Goal: Task Accomplishment & Management: Use online tool/utility

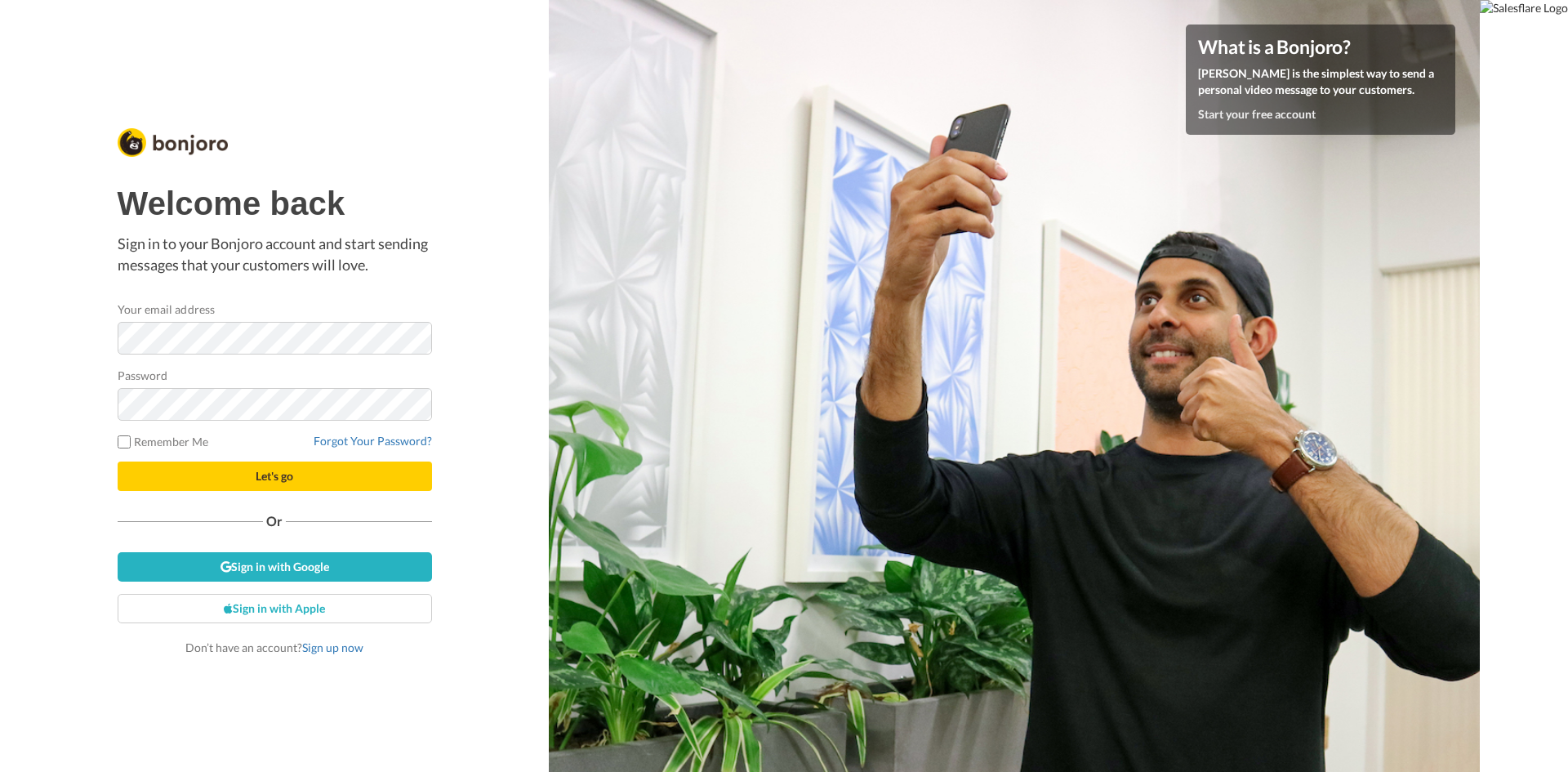
click at [480, 496] on div "Welcome back Sign in to your Bonjoro account and start sending messages that yo…" at bounding box center [274, 386] width 549 height 772
click at [296, 557] on link "Sign in with Google" at bounding box center [275, 566] width 315 height 29
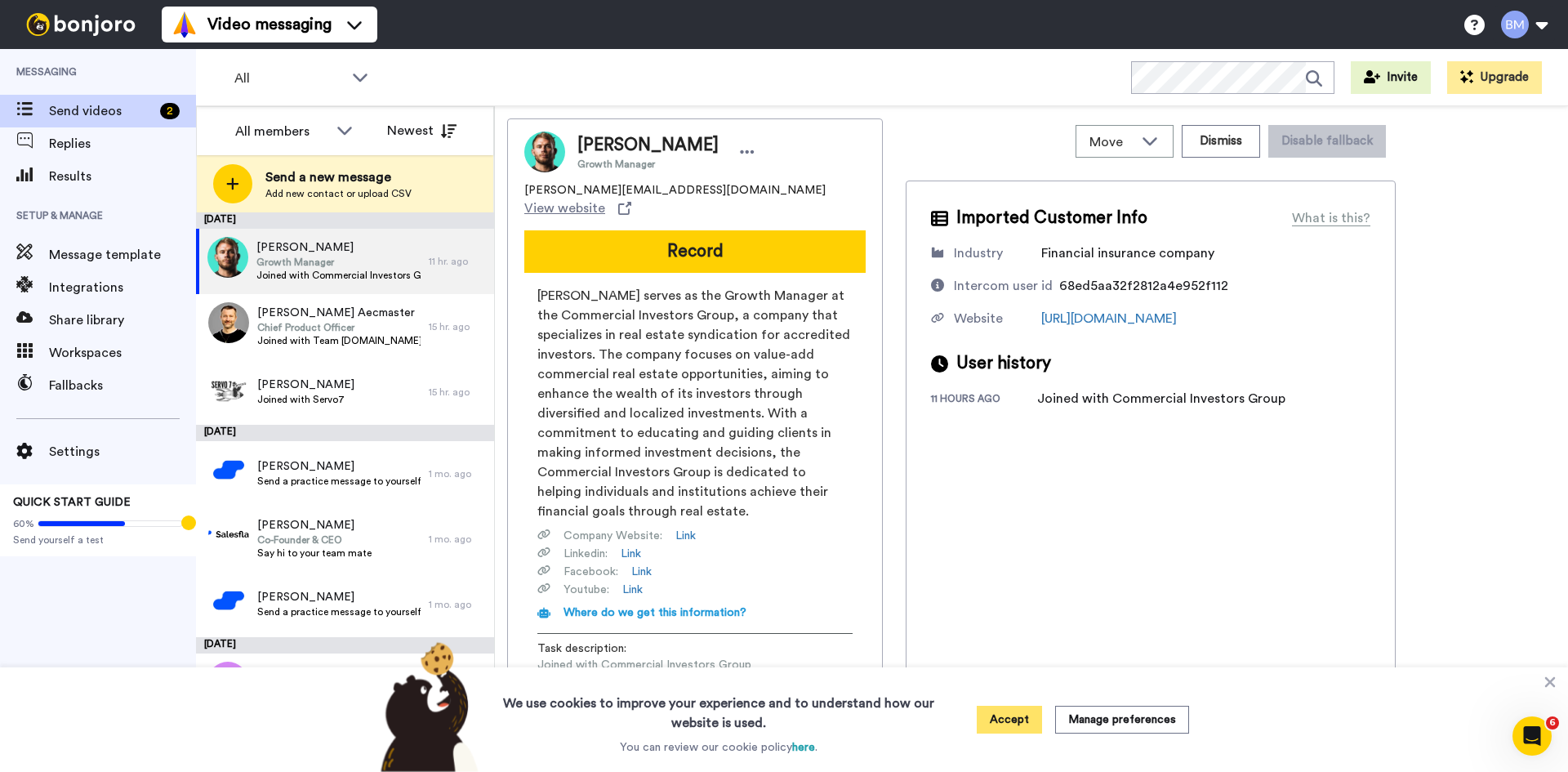
click at [1014, 714] on button "Accept" at bounding box center [1009, 719] width 66 height 27
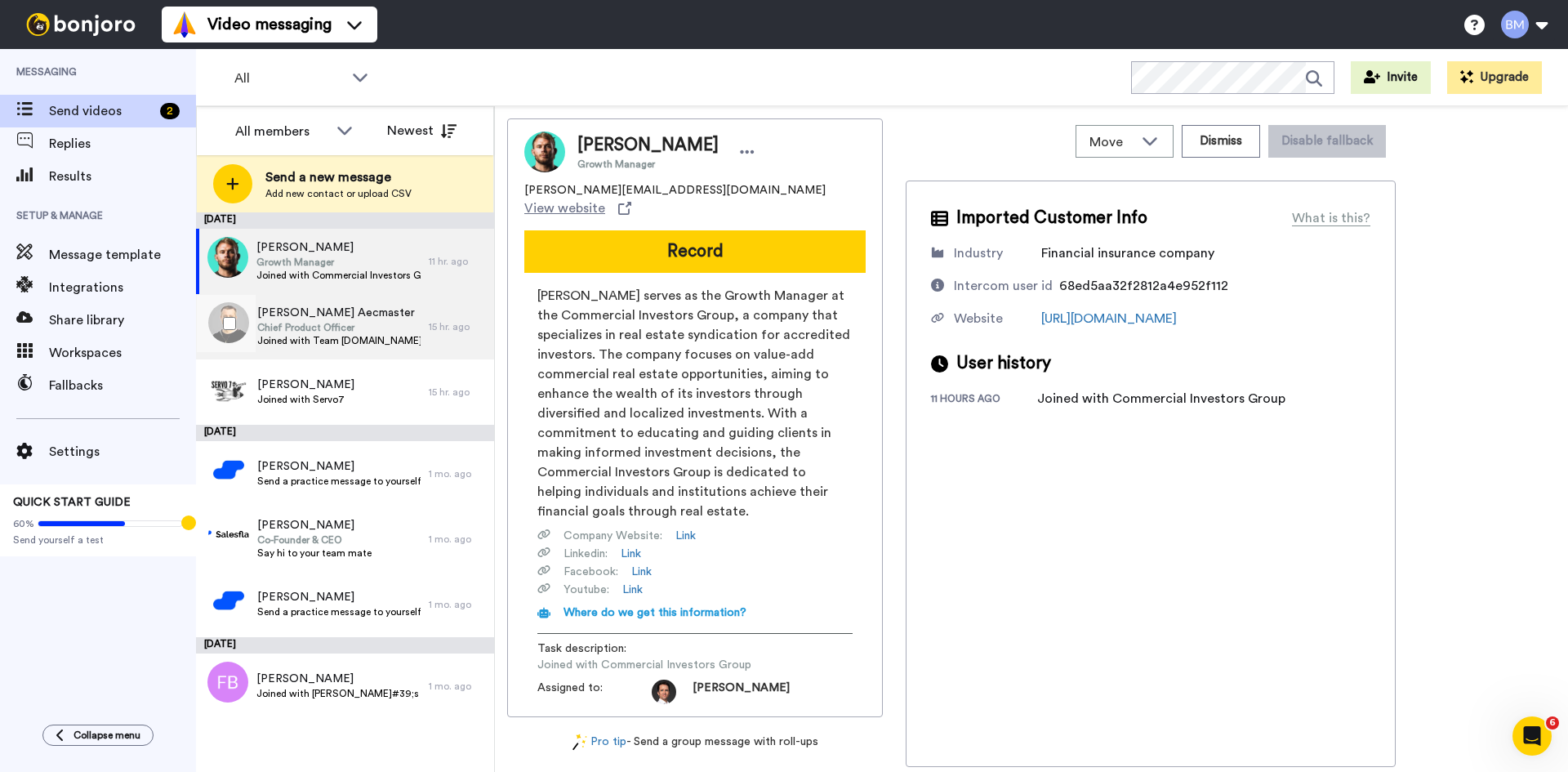
click at [300, 328] on span "Chief Product Officer" at bounding box center [339, 328] width 164 height 13
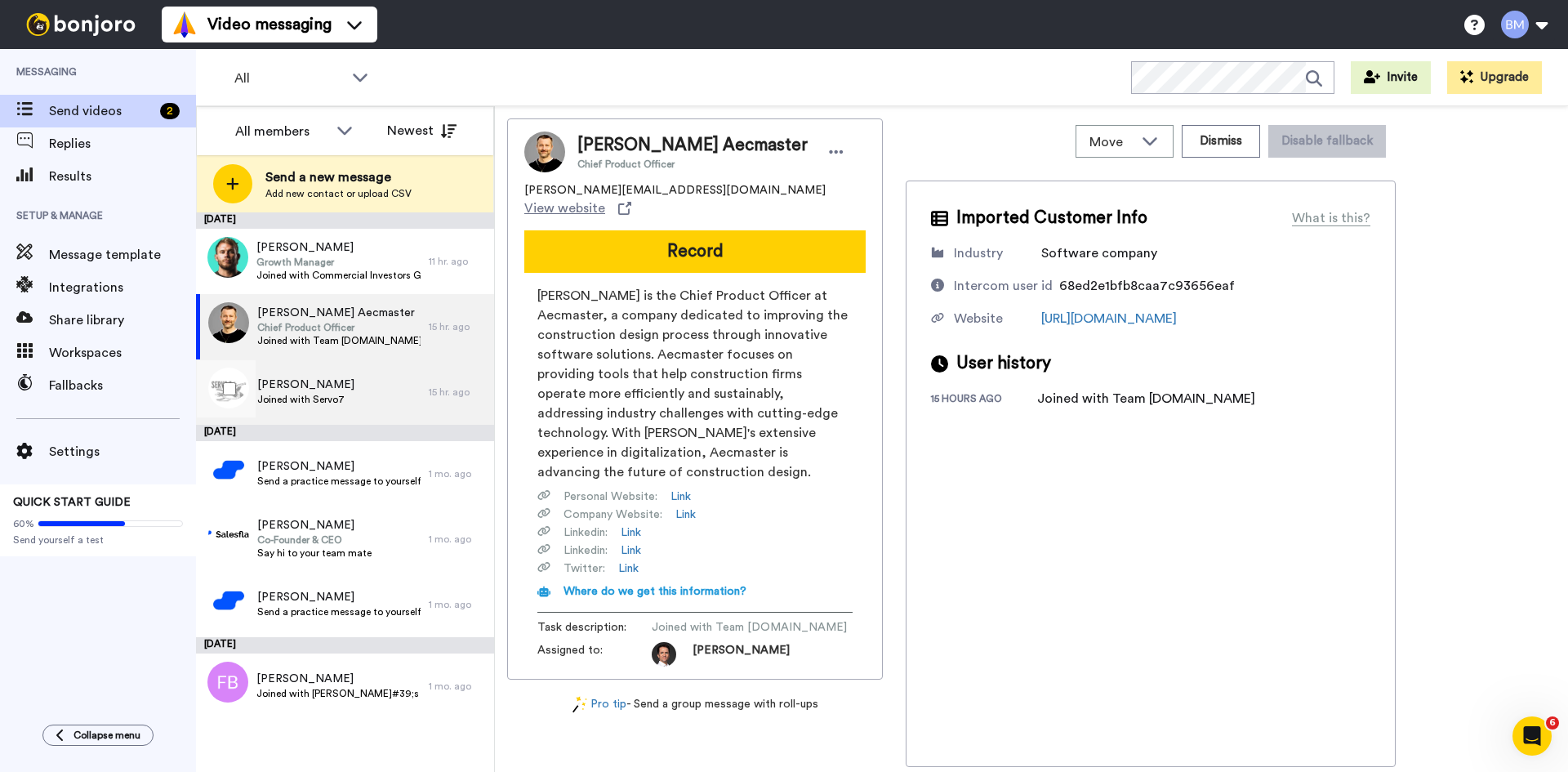
click at [333, 397] on span "Joined with Servo7" at bounding box center [305, 399] width 97 height 13
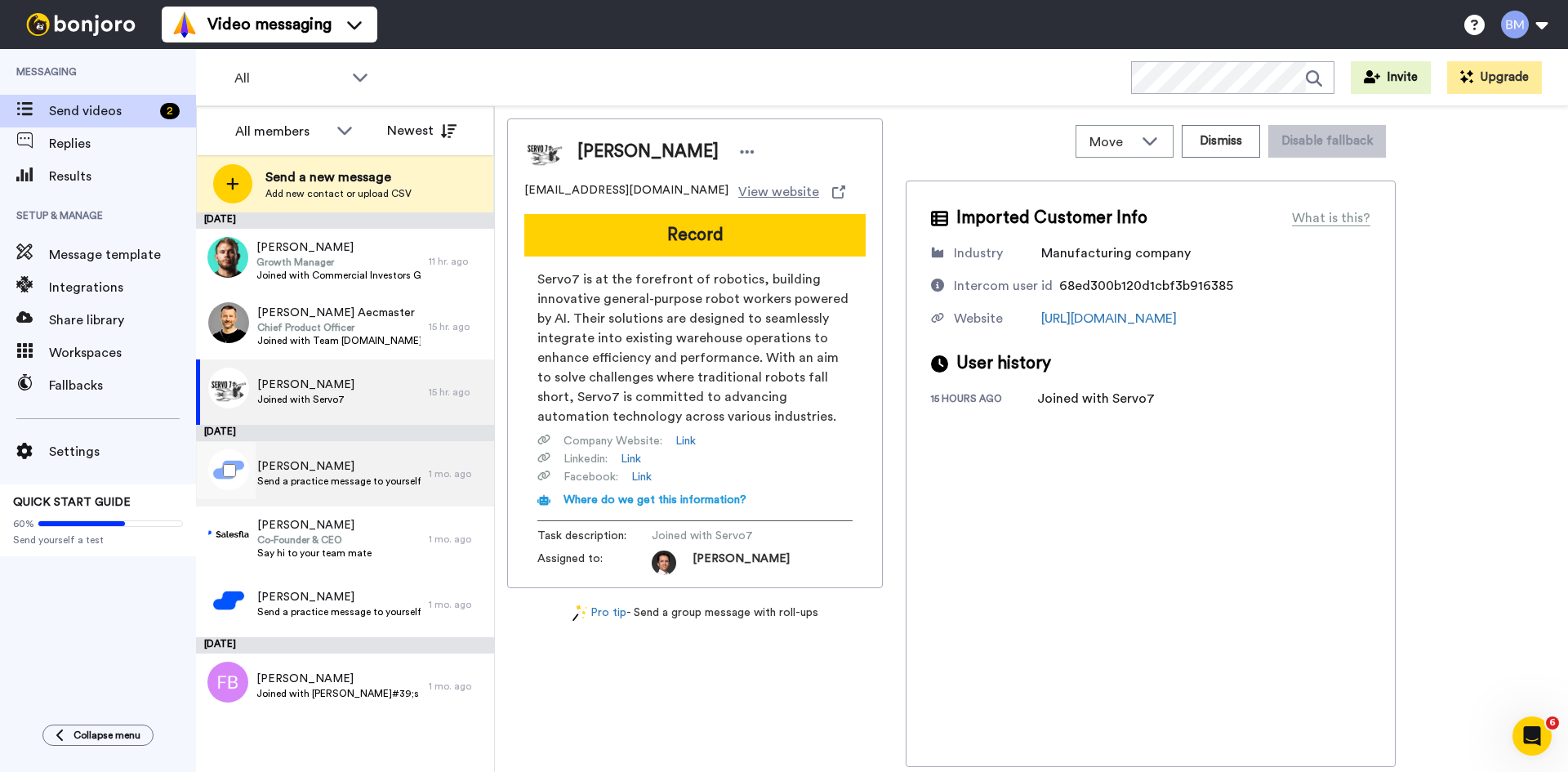
click at [349, 482] on span "Send a practice message to yourself" at bounding box center [339, 481] width 164 height 13
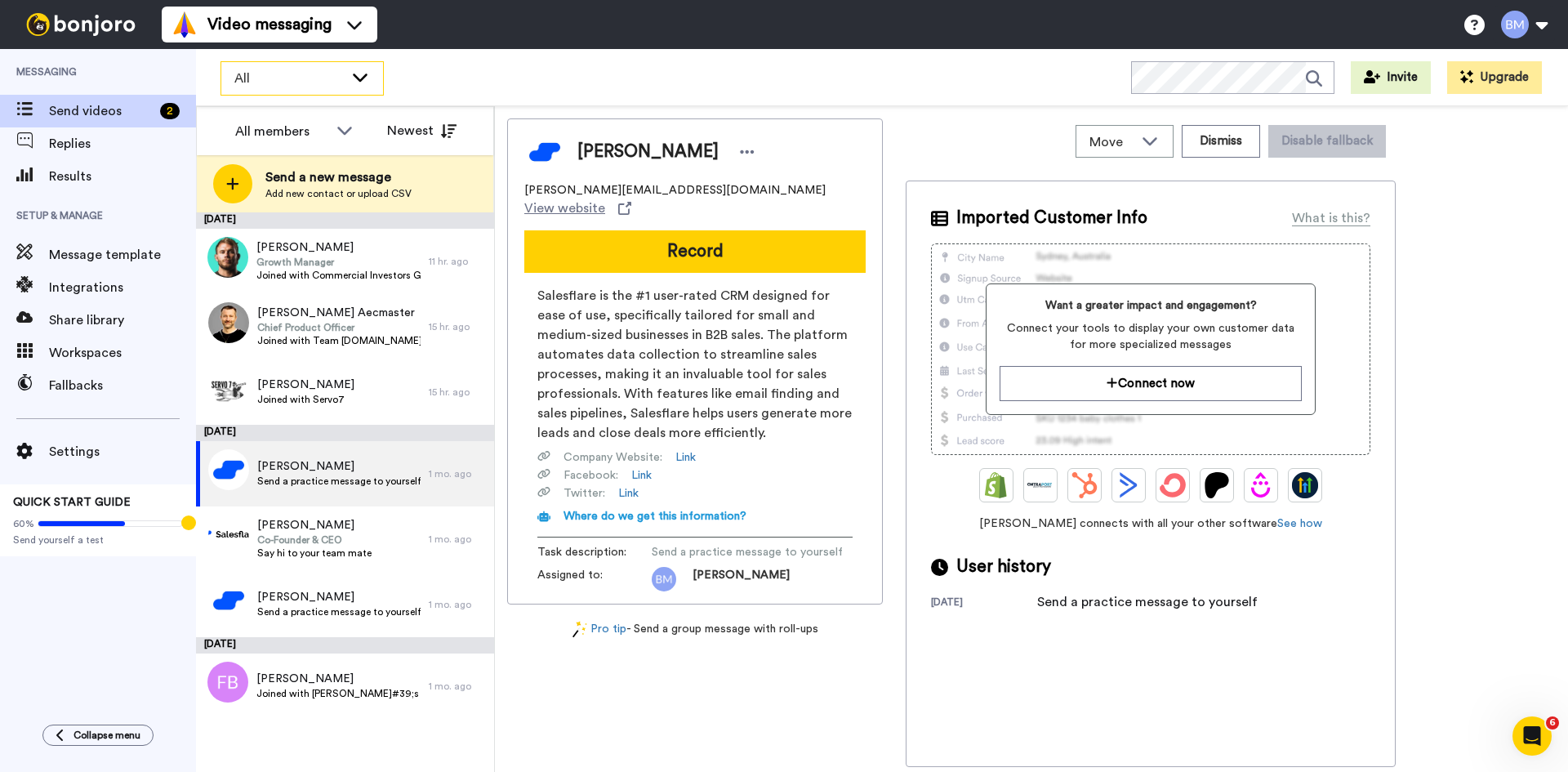
click at [355, 79] on icon at bounding box center [360, 77] width 20 height 17
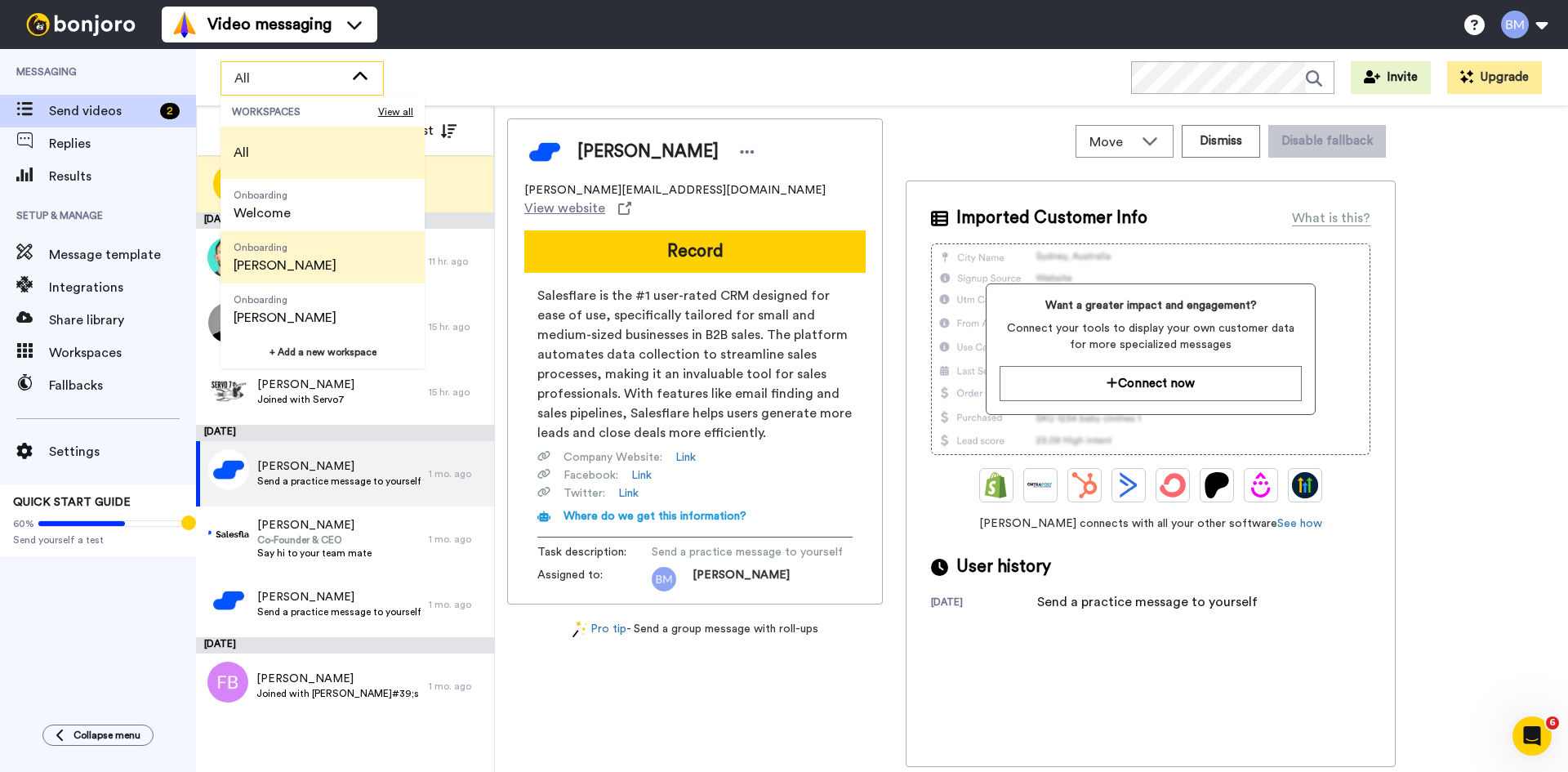
click at [296, 242] on span "Onboarding [PERSON_NAME]" at bounding box center [285, 257] width 129 height 52
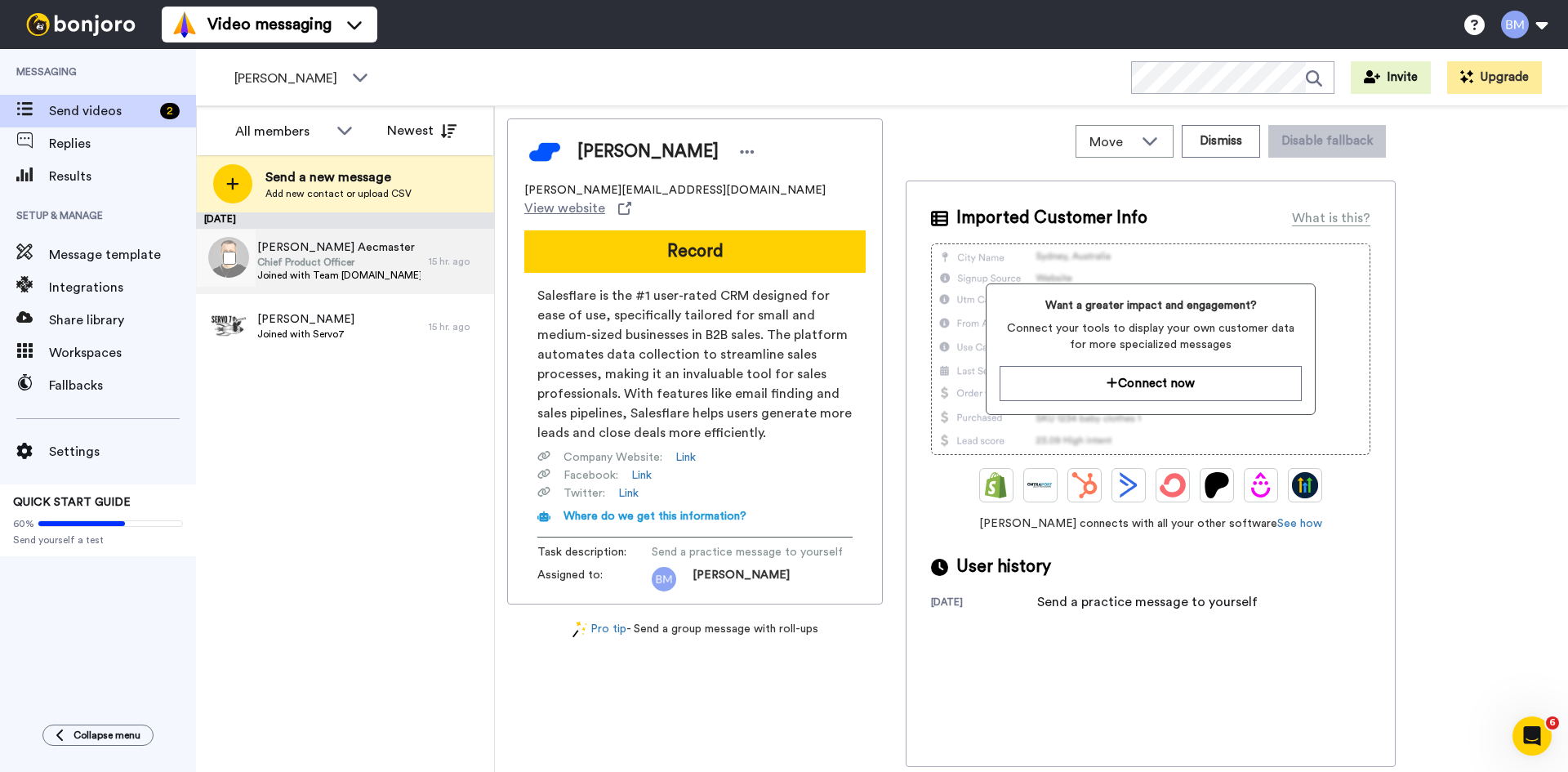
click at [348, 264] on span "Chief Product Officer" at bounding box center [339, 262] width 164 height 13
